Goal: Check status: Check status

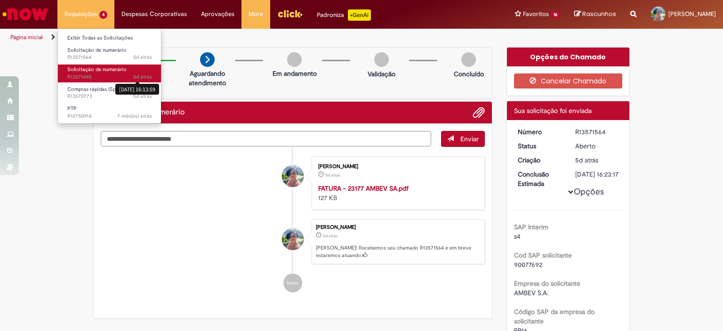
click at [145, 88] on div "[DATE] 16:13:59" at bounding box center [137, 89] width 44 height 11
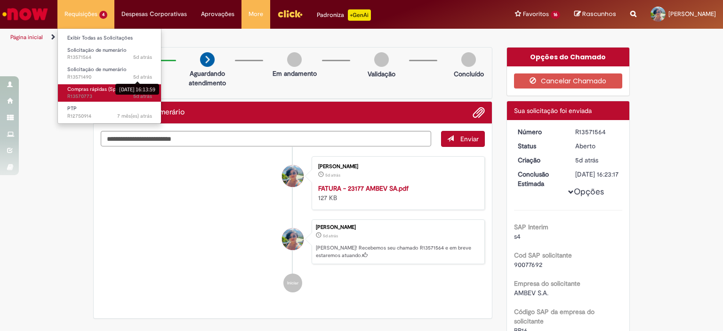
click at [88, 92] on span "Compras rápidas (Speed Buy)" at bounding box center [101, 89] width 68 height 7
click at [100, 93] on span "5d atrás 5 dias atrás R13570773" at bounding box center [109, 97] width 85 height 8
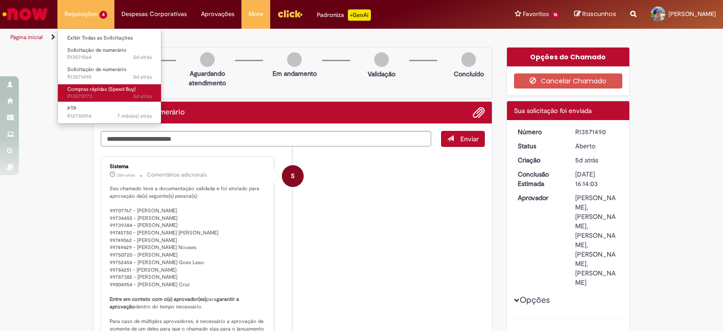
click at [79, 89] on span "Compras rápidas (Speed Buy)" at bounding box center [101, 89] width 68 height 7
click at [95, 97] on span "5d atrás 5 dias atrás R13570773" at bounding box center [109, 97] width 85 height 8
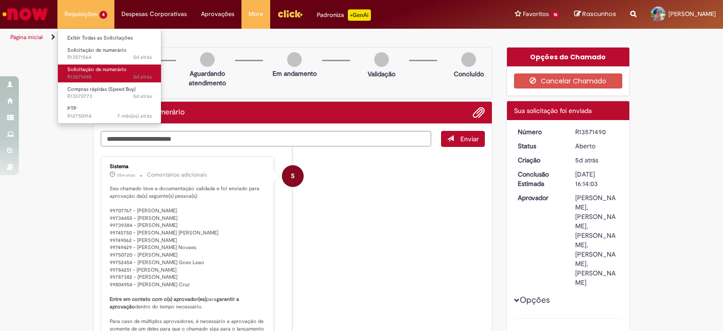
click at [109, 71] on span "Solicitação de numerário" at bounding box center [96, 69] width 59 height 7
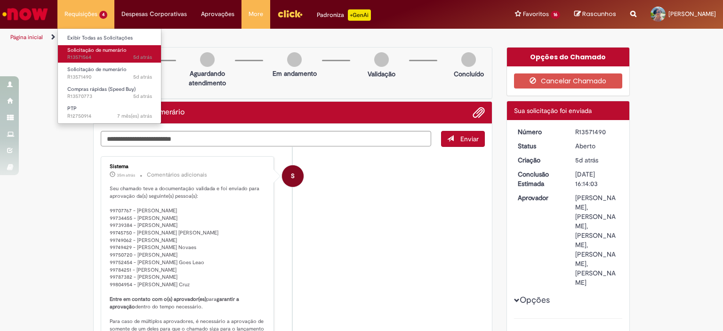
click at [107, 53] on span "Solicitação de numerário" at bounding box center [96, 50] width 59 height 7
click at [88, 18] on li "Requisições 4 Exibir Todas as Solicitações Solicitação de numerário 5d atrás 5 …" at bounding box center [85, 14] width 57 height 28
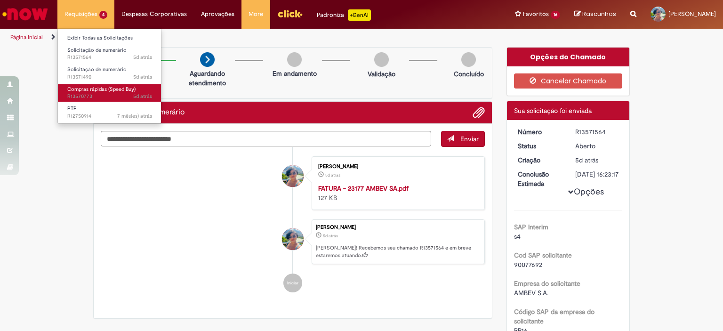
click at [139, 92] on link "Compras rápidas (Speed Buy) 5d atrás 5 dias atrás R13570773" at bounding box center [110, 92] width 104 height 17
click at [130, 85] on link "Compras rápidas (Speed Buy) 5d atrás 5 dias atrás R13570773" at bounding box center [110, 92] width 104 height 17
click at [130, 86] on span "Compras rápidas (Speed Buy)" at bounding box center [101, 89] width 68 height 7
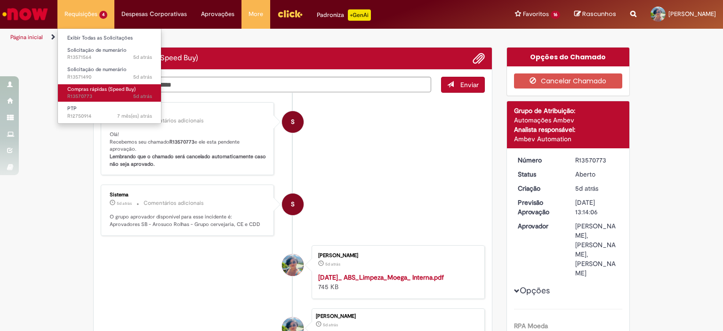
click at [122, 92] on span "Compras rápidas (Speed Buy)" at bounding box center [101, 89] width 68 height 7
click at [124, 92] on span "Compras rápidas (Speed Buy)" at bounding box center [101, 89] width 68 height 7
